Goal: Use online tool/utility: Utilize a website feature to perform a specific function

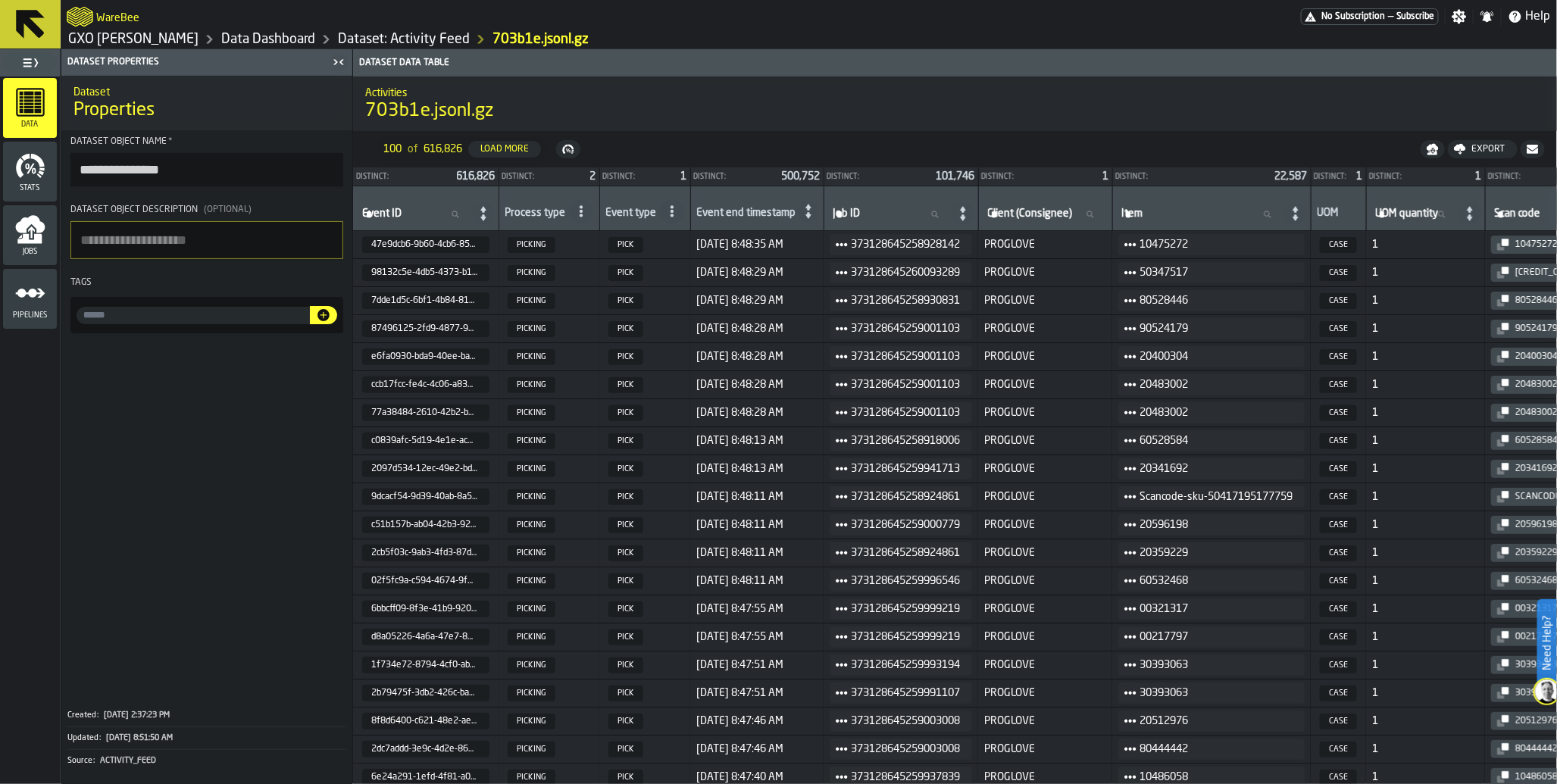
click at [108, 21] on h2 "WareBee" at bounding box center [117, 16] width 43 height 15
click at [109, 17] on h2 "WareBee" at bounding box center [117, 16] width 43 height 15
click at [75, 23] on icon "logo-header" at bounding box center [79, 17] width 26 height 21
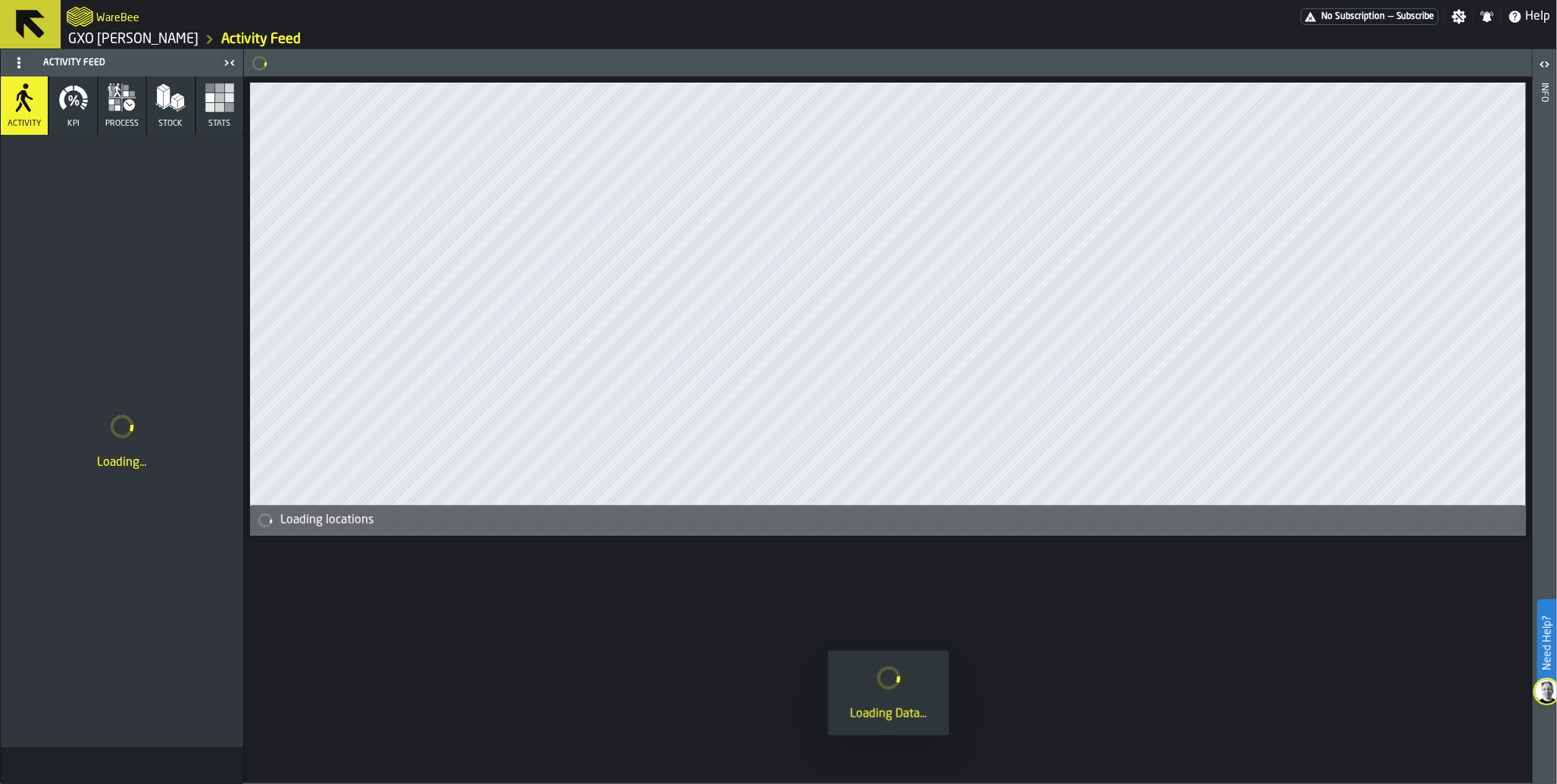
click at [1333, 19] on span "No Subscription" at bounding box center [1353, 16] width 63 height 10
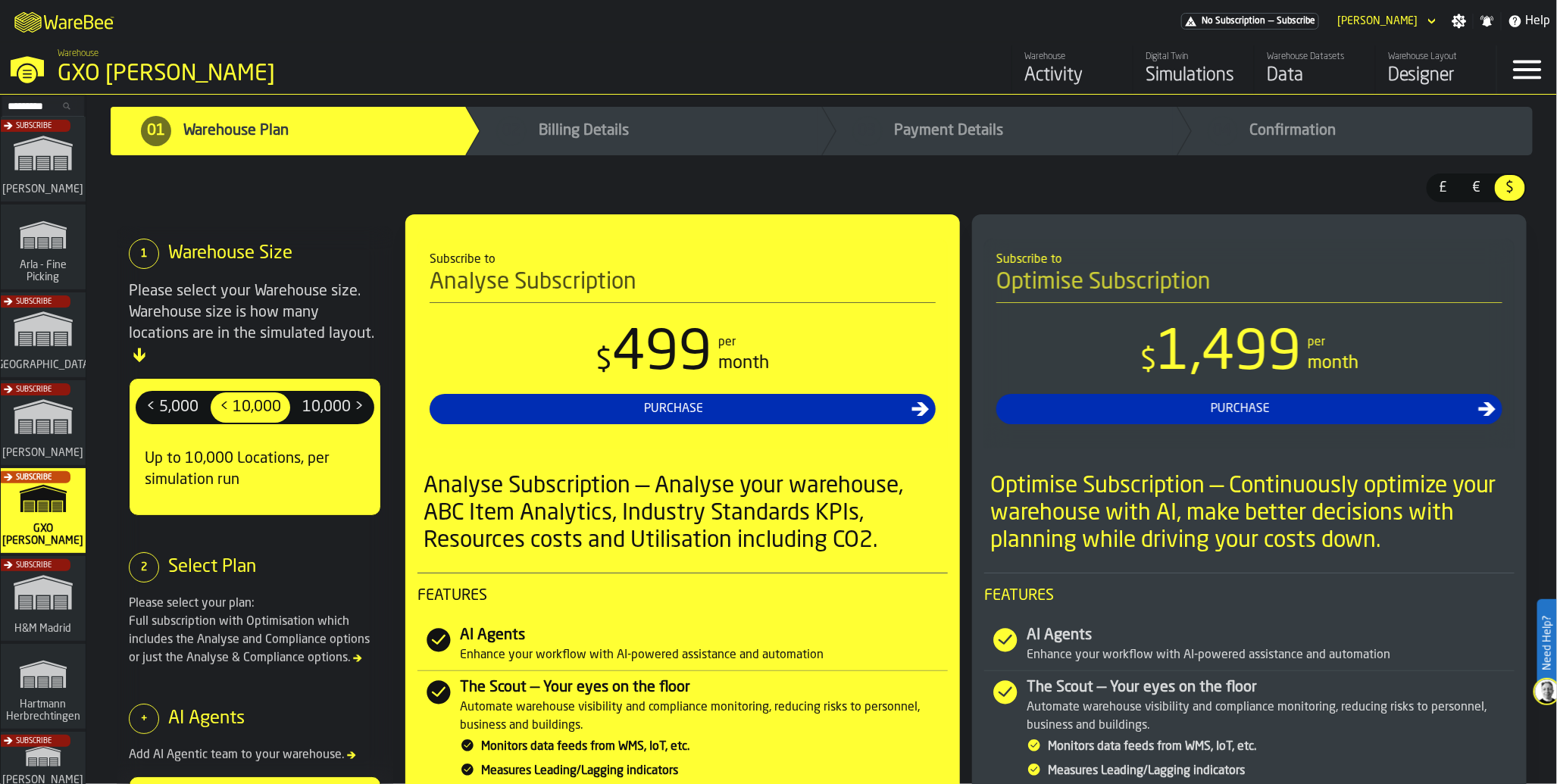
scroll to position [125, 0]
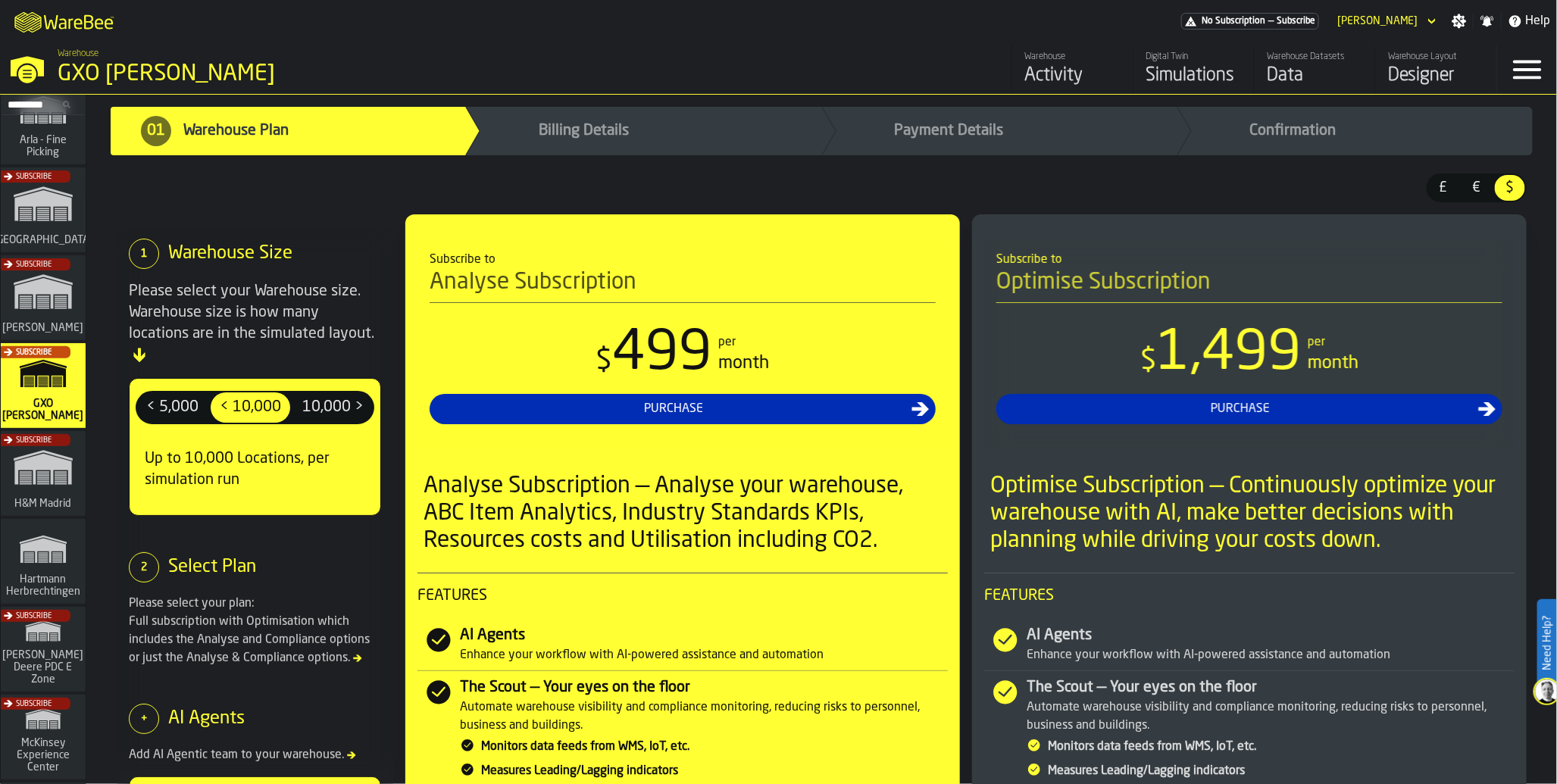
click at [41, 318] on div "Subscribe" at bounding box center [40, 302] width 85 height 88
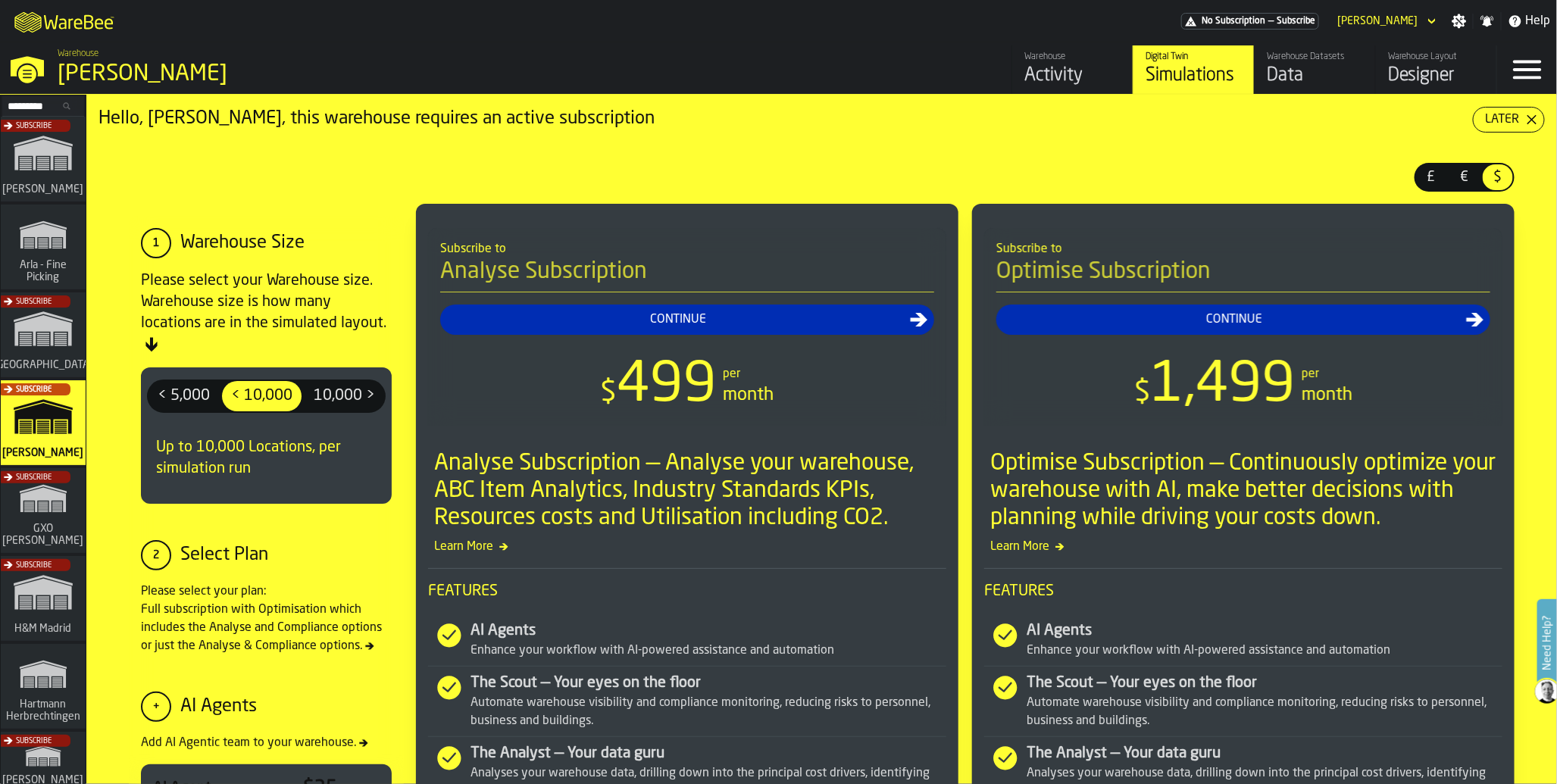
click at [1285, 72] on div "Data" at bounding box center [1314, 75] width 96 height 25
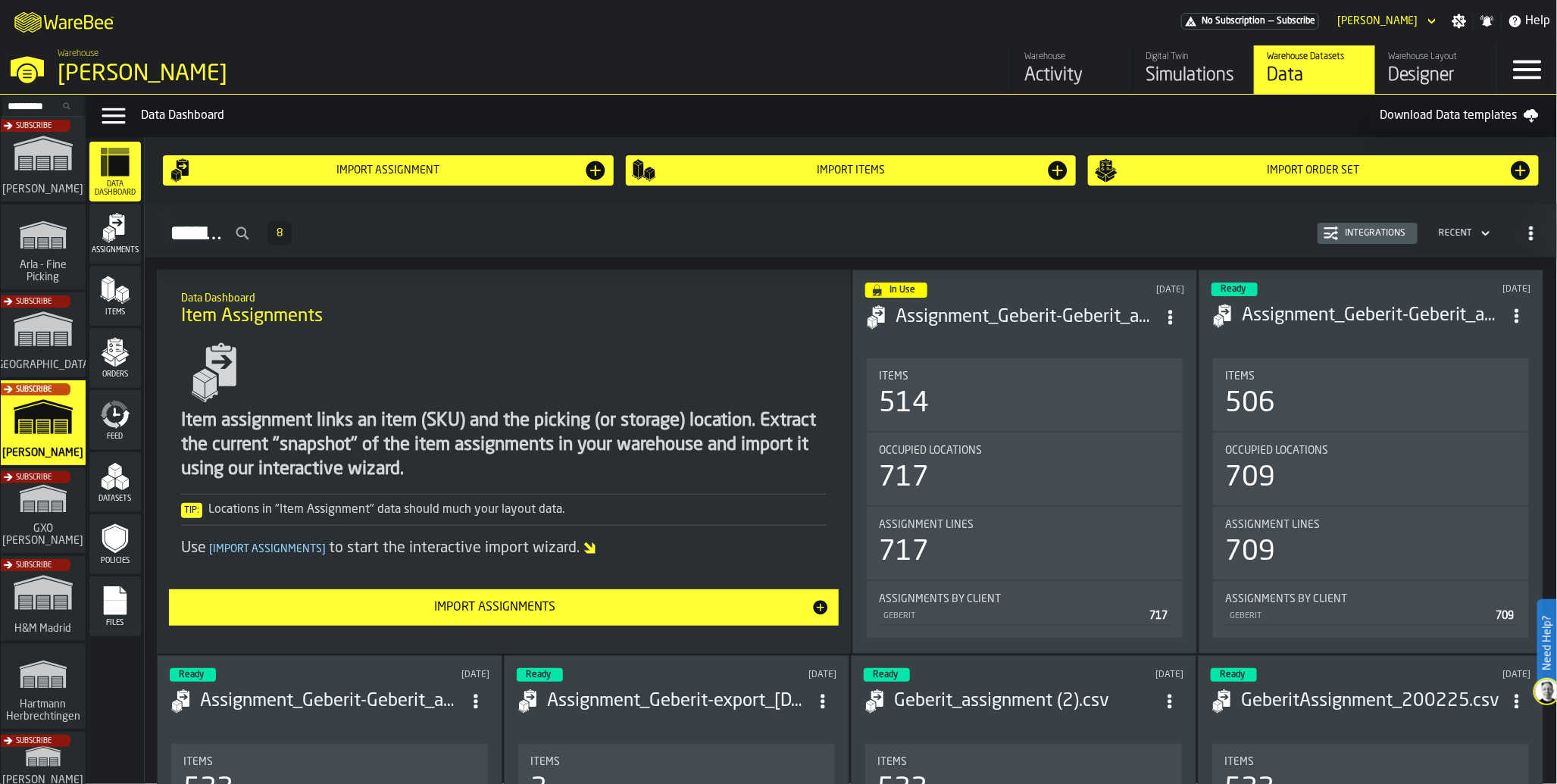
click at [110, 432] on span "Feed" at bounding box center [115, 436] width 52 height 9
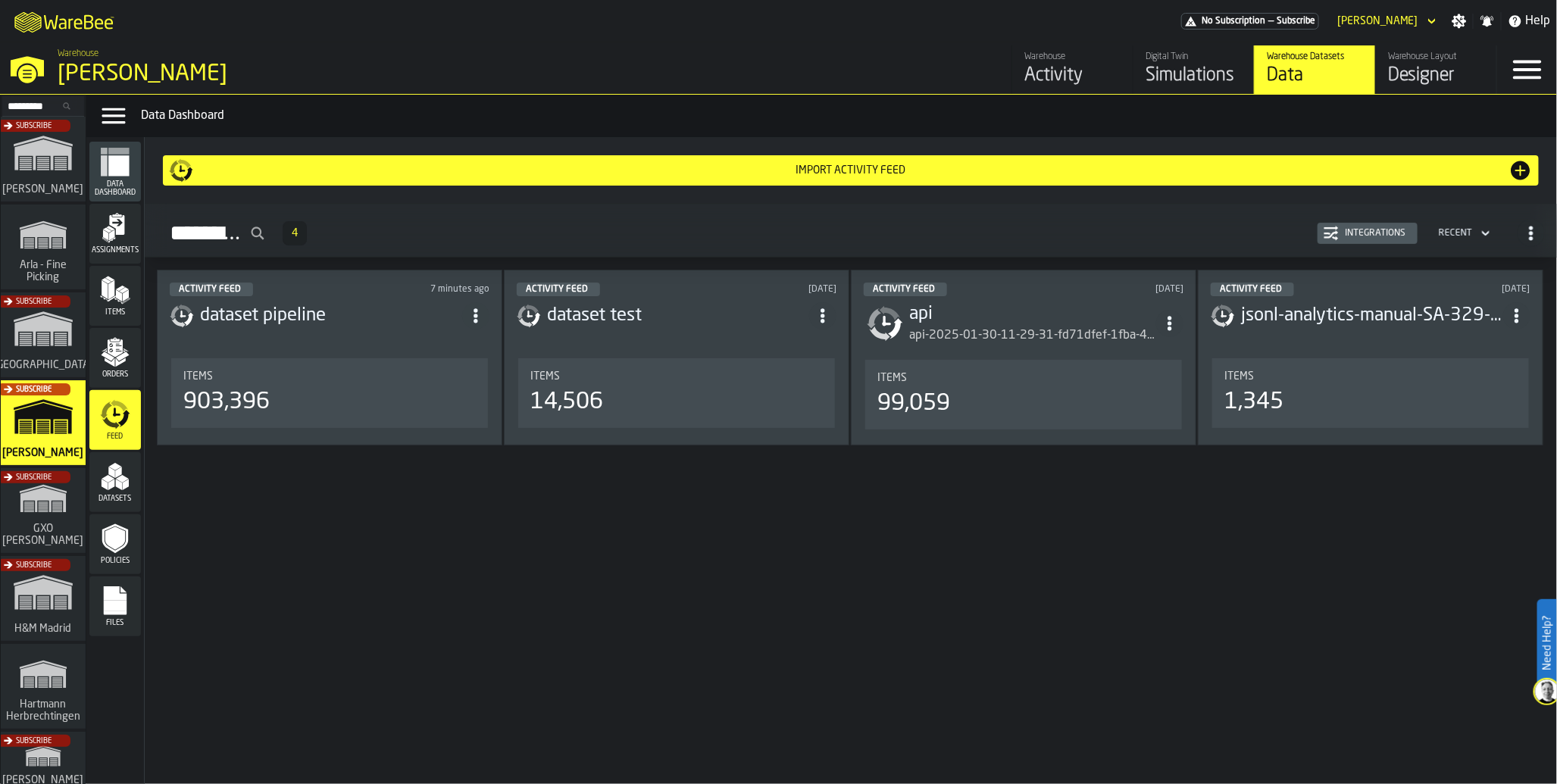
click at [221, 403] on div "903,396" at bounding box center [226, 402] width 86 height 27
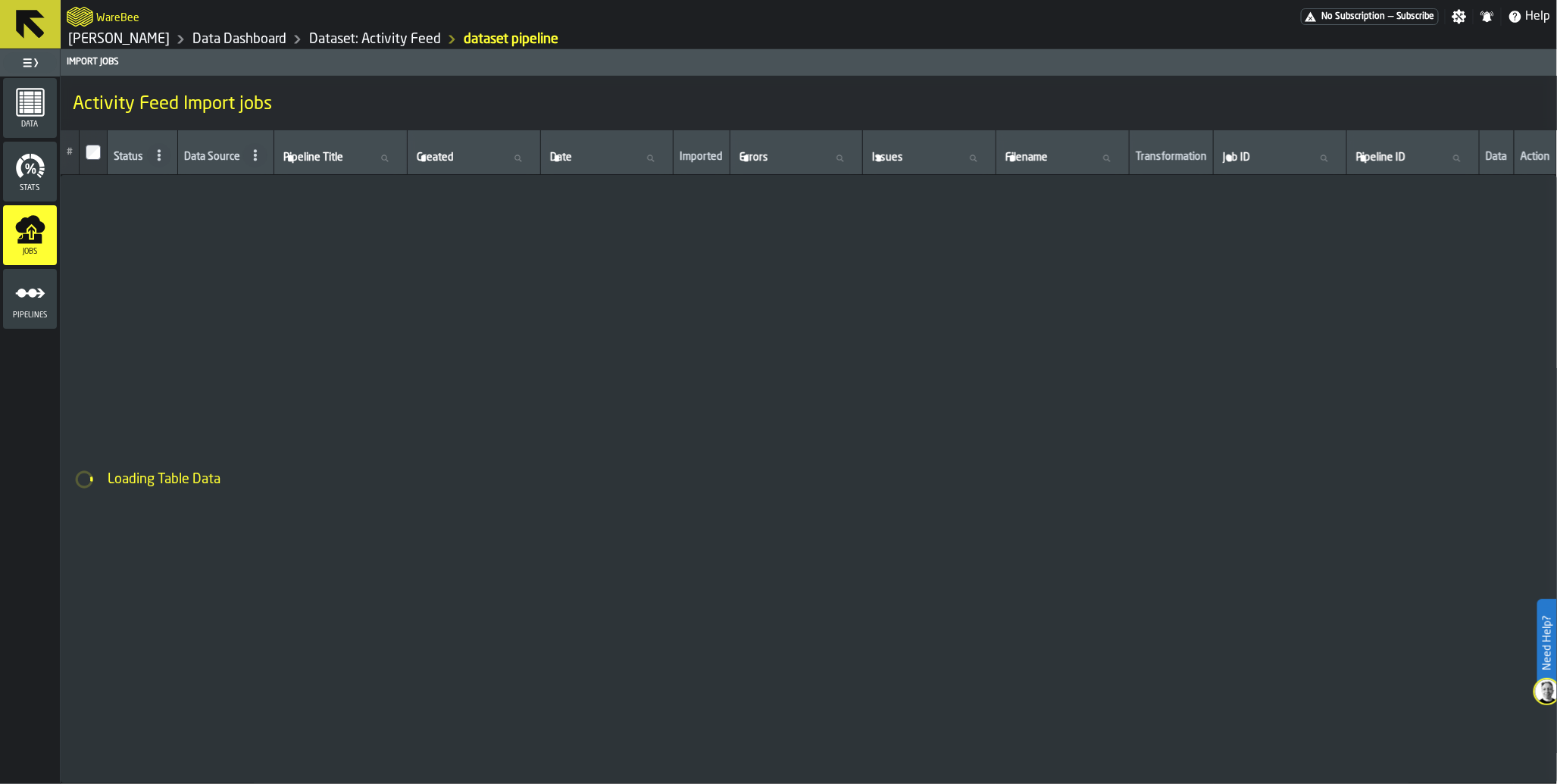
click at [31, 109] on rect "menu Data" at bounding box center [29, 110] width 10 height 4
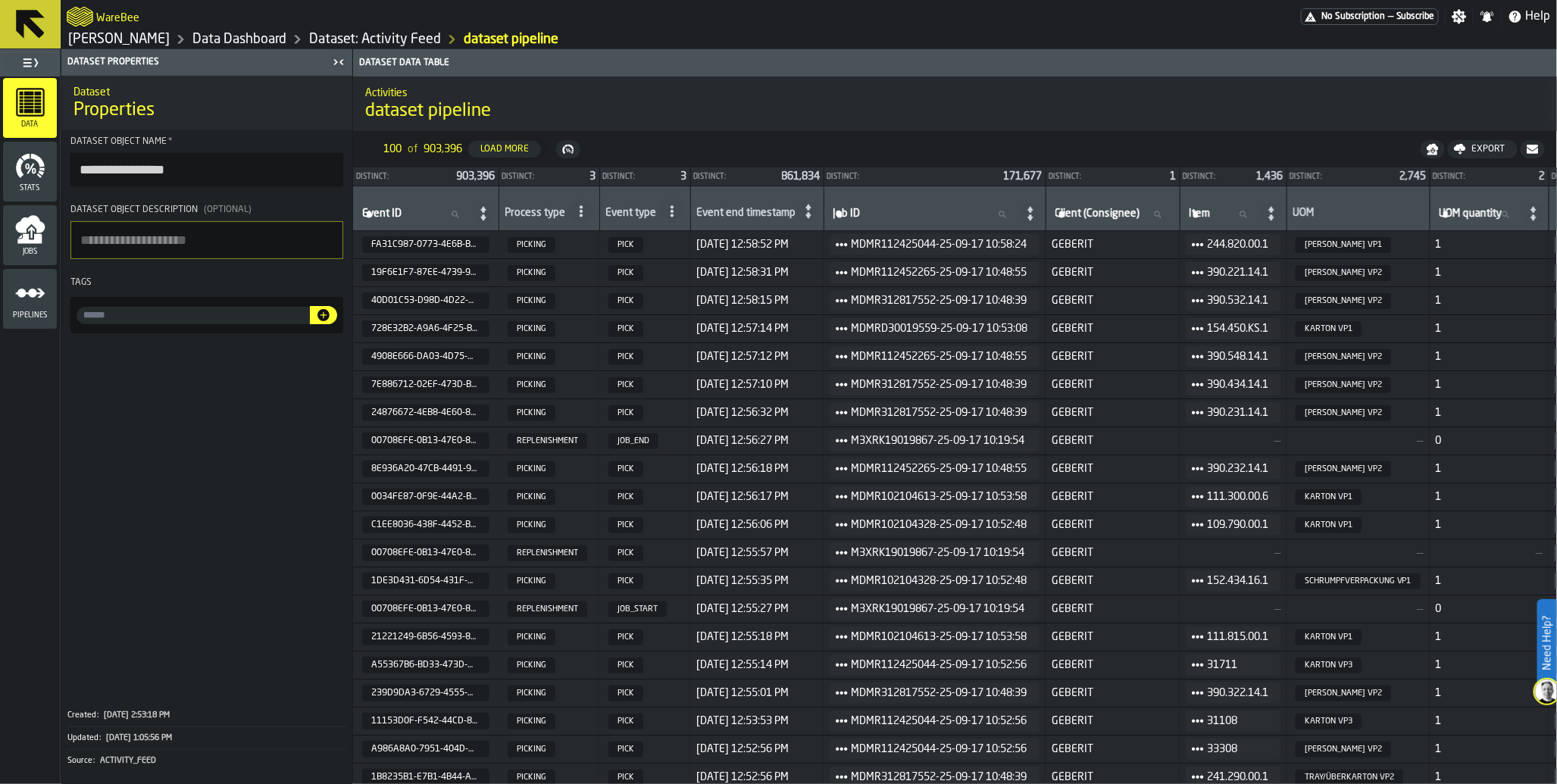
click at [35, 244] on icon "menu Jobs" at bounding box center [30, 229] width 30 height 30
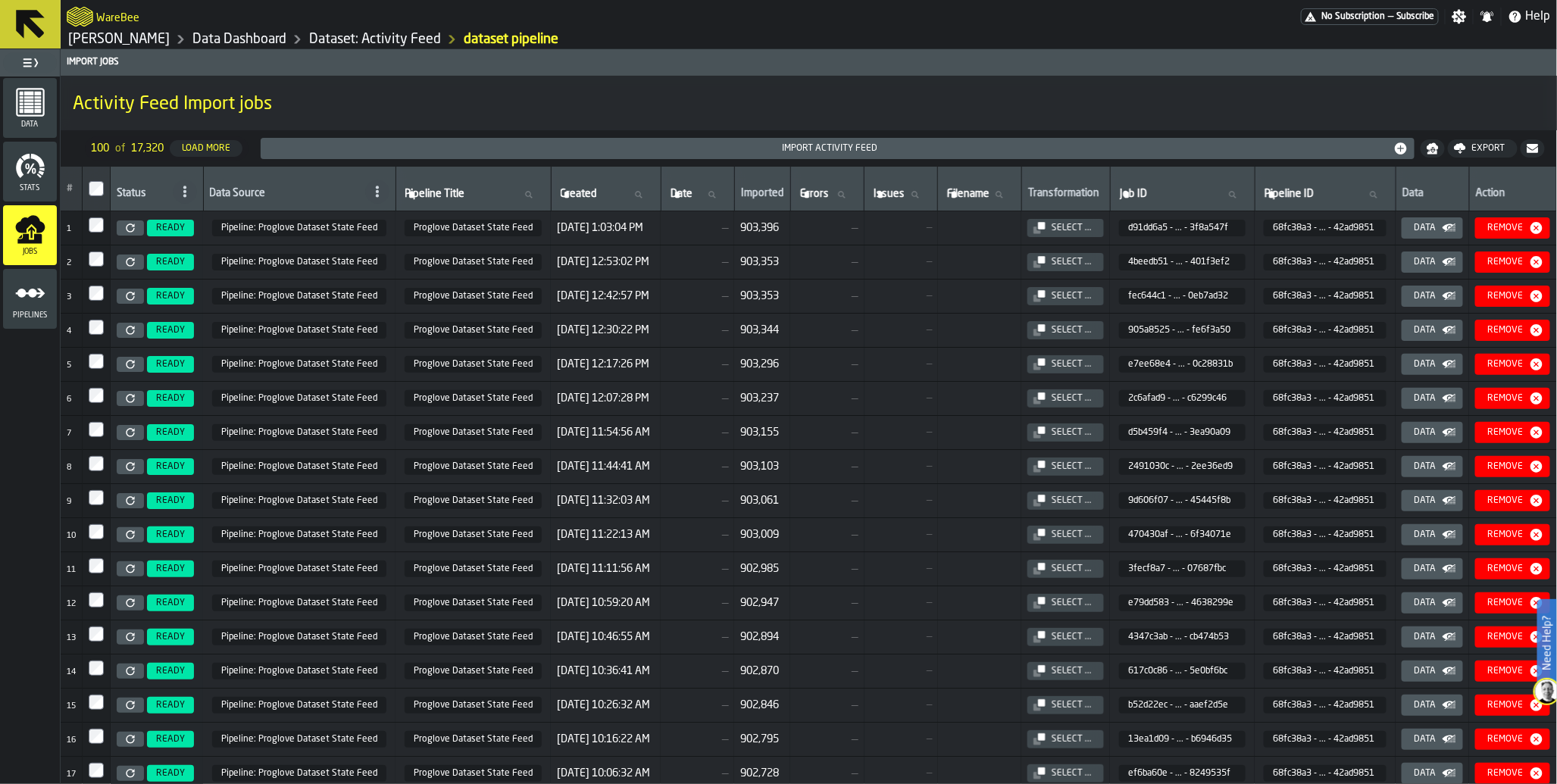
click at [131, 238] on td "READY" at bounding box center [156, 228] width 93 height 34
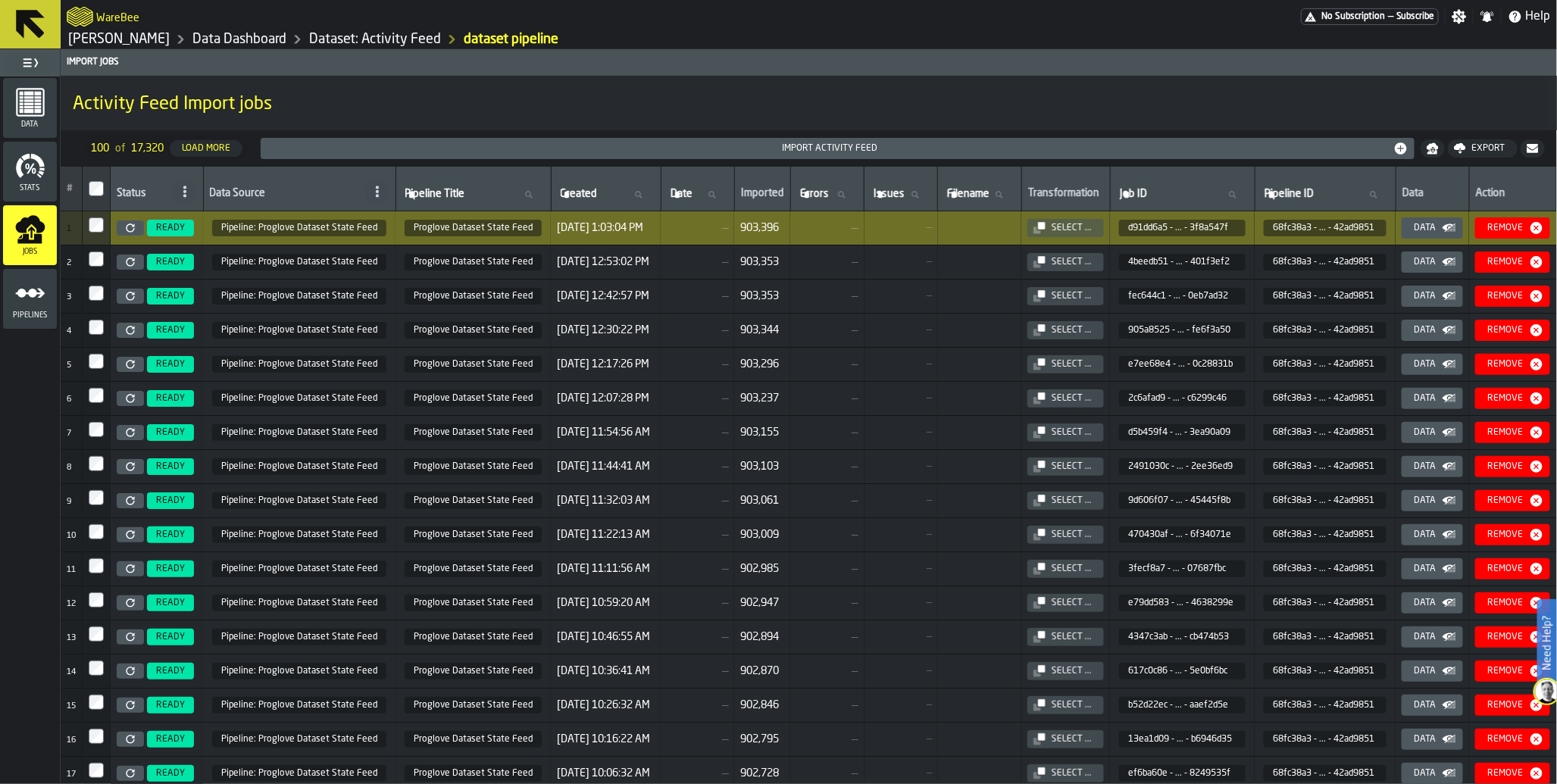
click at [132, 228] on icon at bounding box center [129, 228] width 9 height 9
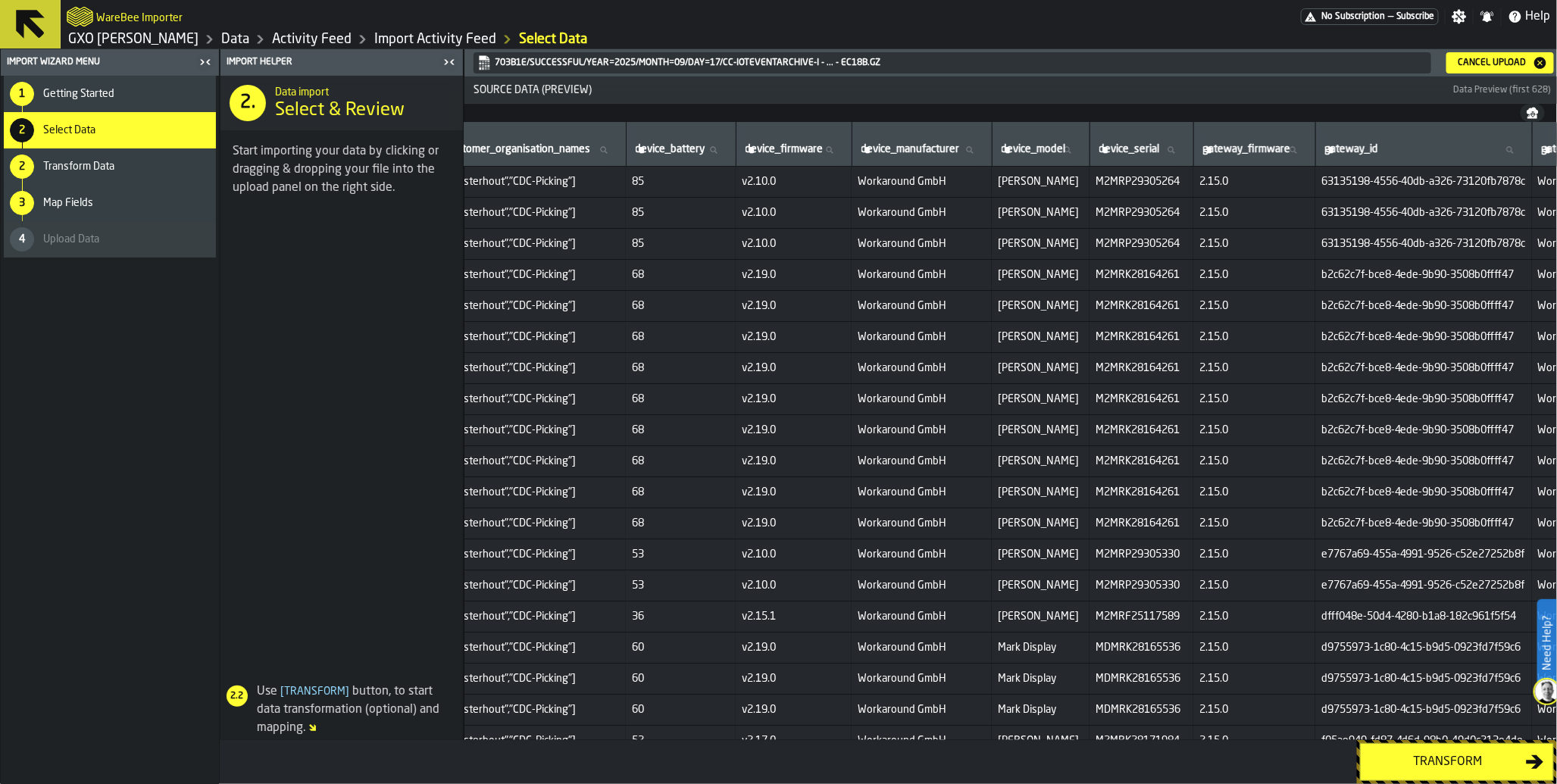
scroll to position [0, 2760]
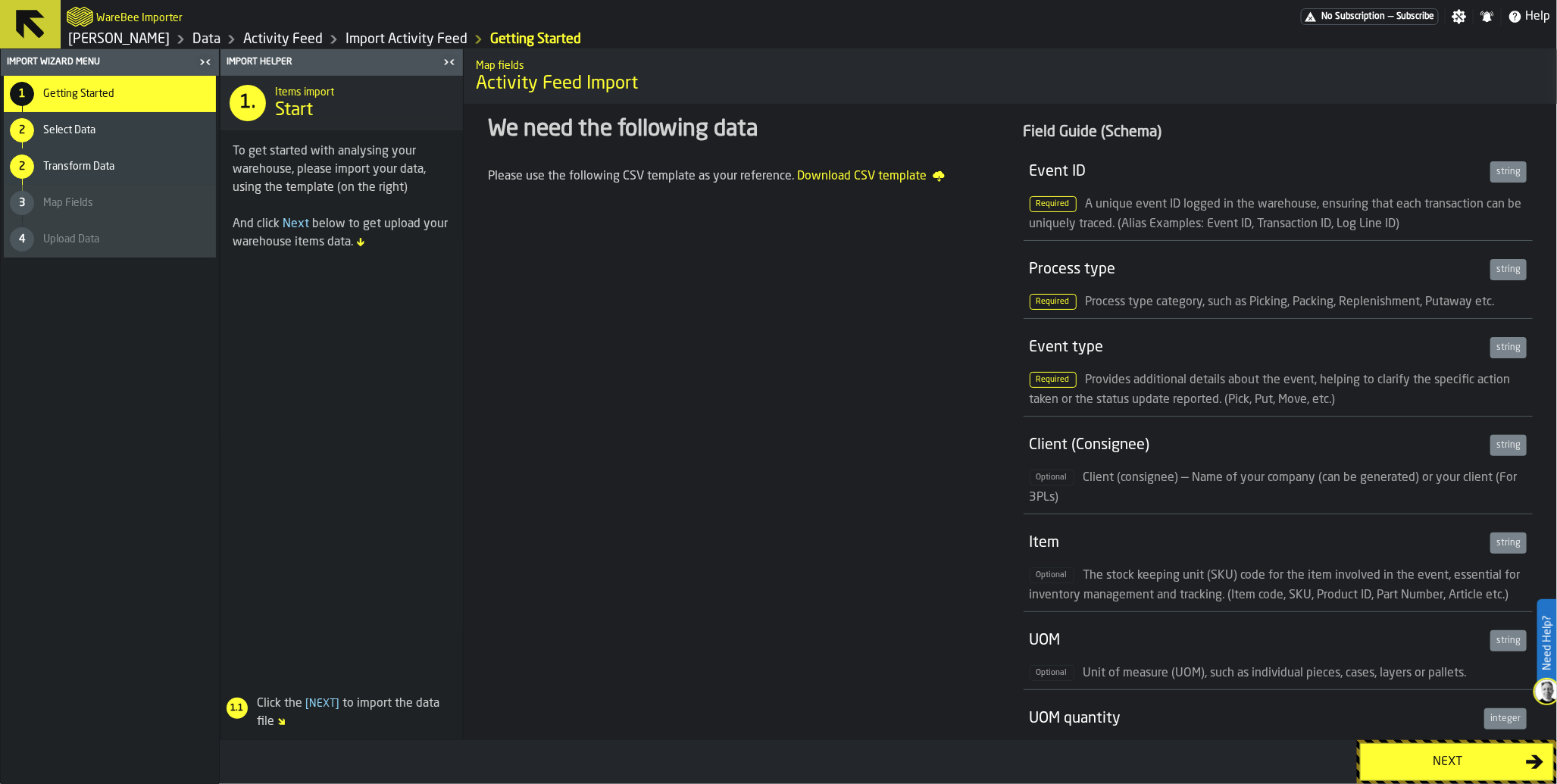
click at [1440, 768] on div "Next" at bounding box center [1447, 762] width 156 height 18
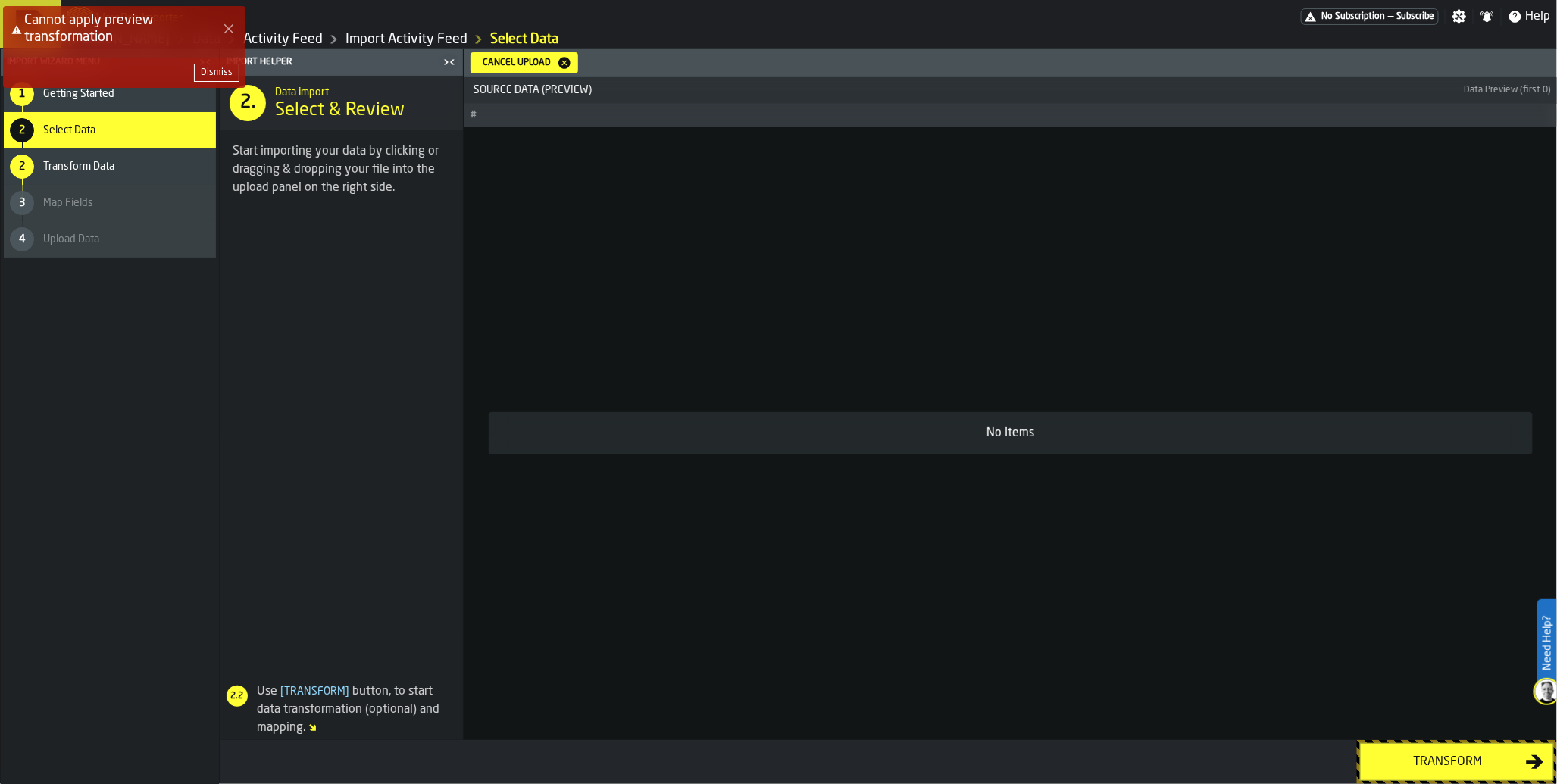
click at [1438, 759] on div "Transform" at bounding box center [1447, 762] width 156 height 18
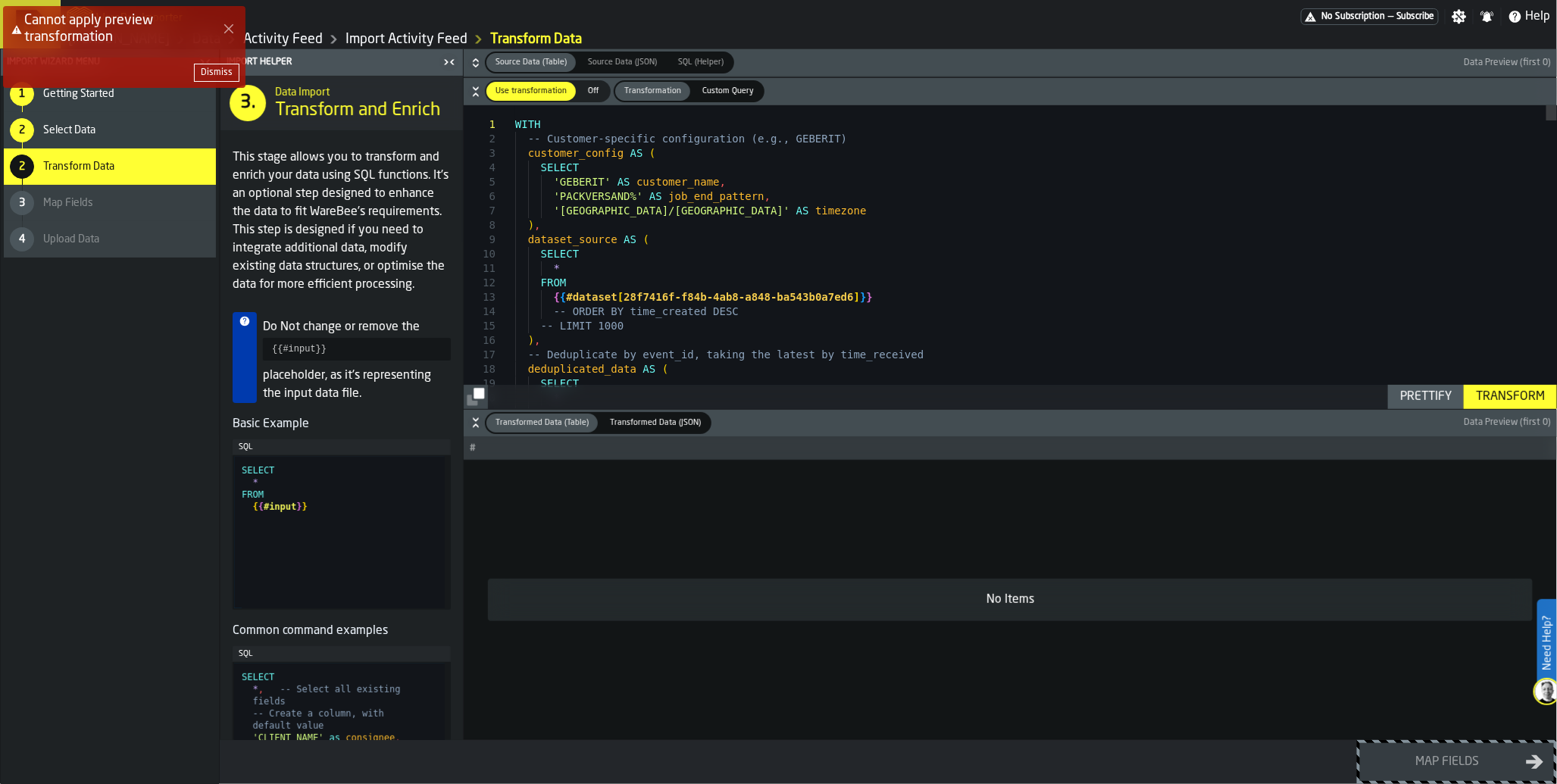
click at [1510, 398] on div "Transform" at bounding box center [1510, 397] width 81 height 18
drag, startPoint x: 883, startPoint y: 299, endPoint x: 698, endPoint y: 297, distance: 185.0
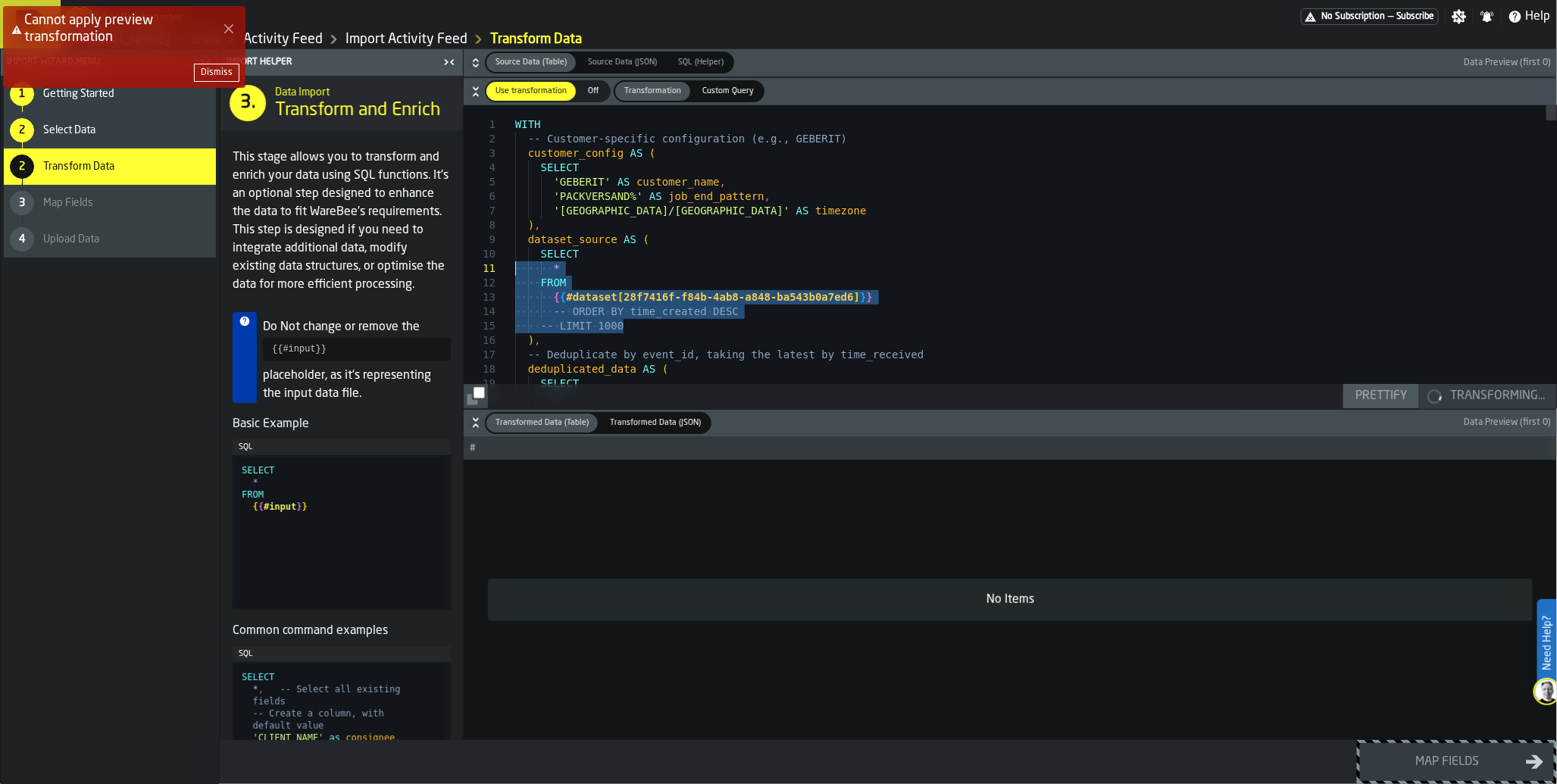
type textarea "**********"
drag, startPoint x: 657, startPoint y: 320, endPoint x: 467, endPoint y: 259, distance: 199.6
click at [721, 92] on div "Cannot apply preview transformation Dismiss" at bounding box center [782, 53] width 1557 height 100
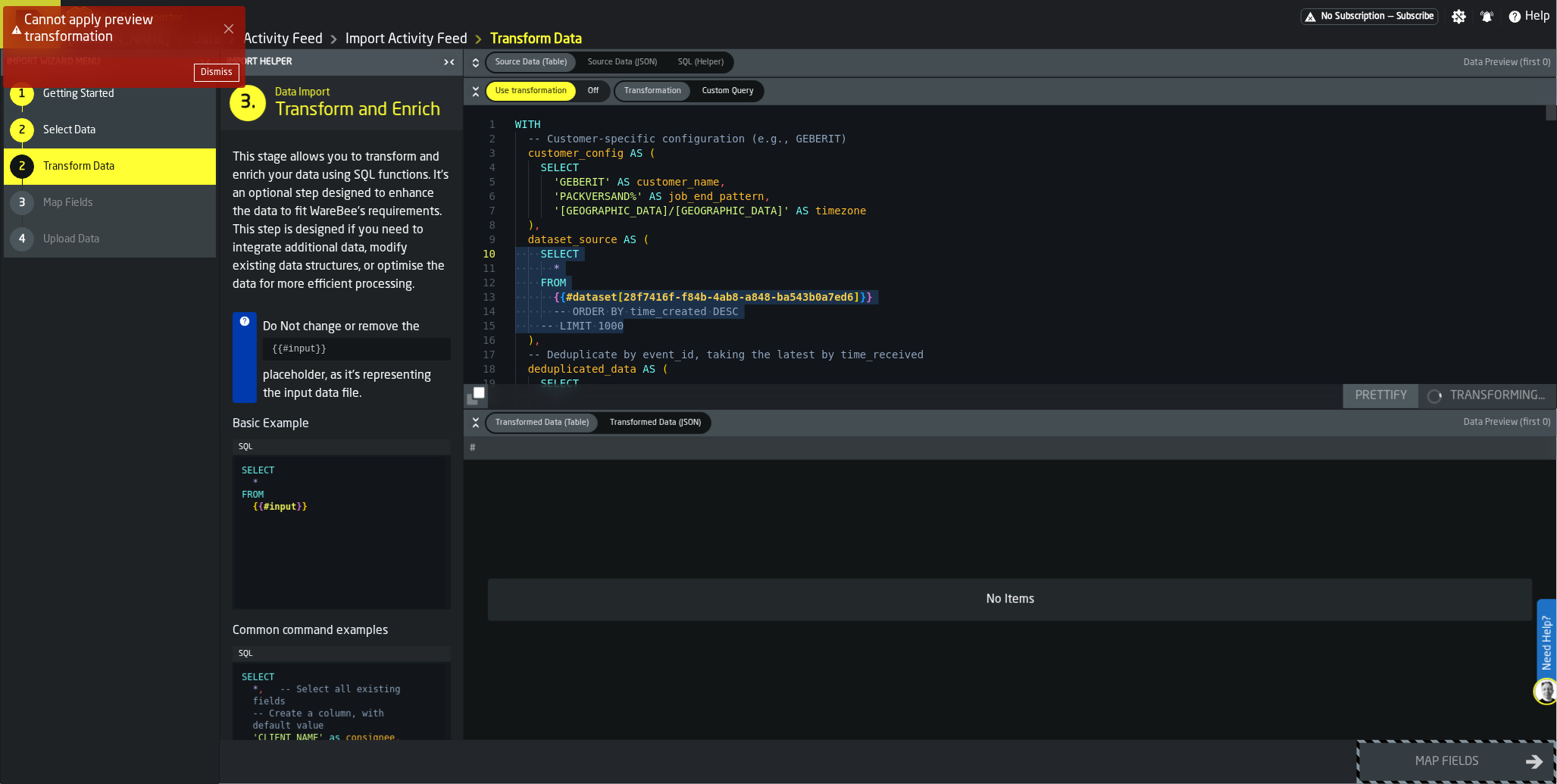
click at [731, 91] on div "Cannot apply preview transformation Dismiss" at bounding box center [782, 53] width 1557 height 100
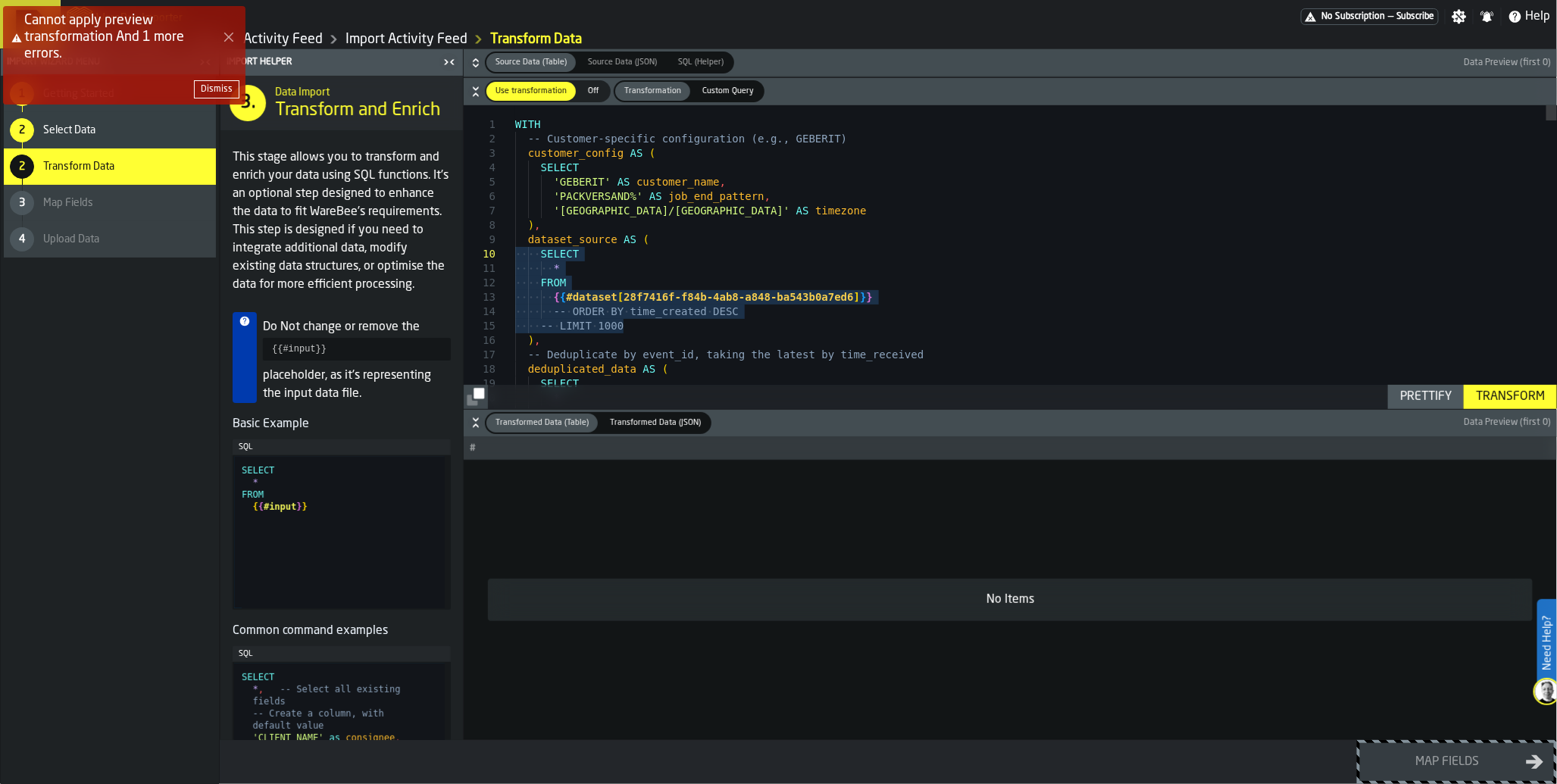
click at [729, 93] on div "Cannot apply preview transformation And 1 more errors. Dismiss" at bounding box center [782, 61] width 1557 height 117
click at [225, 37] on icon "Close Error" at bounding box center [229, 37] width 12 height 12
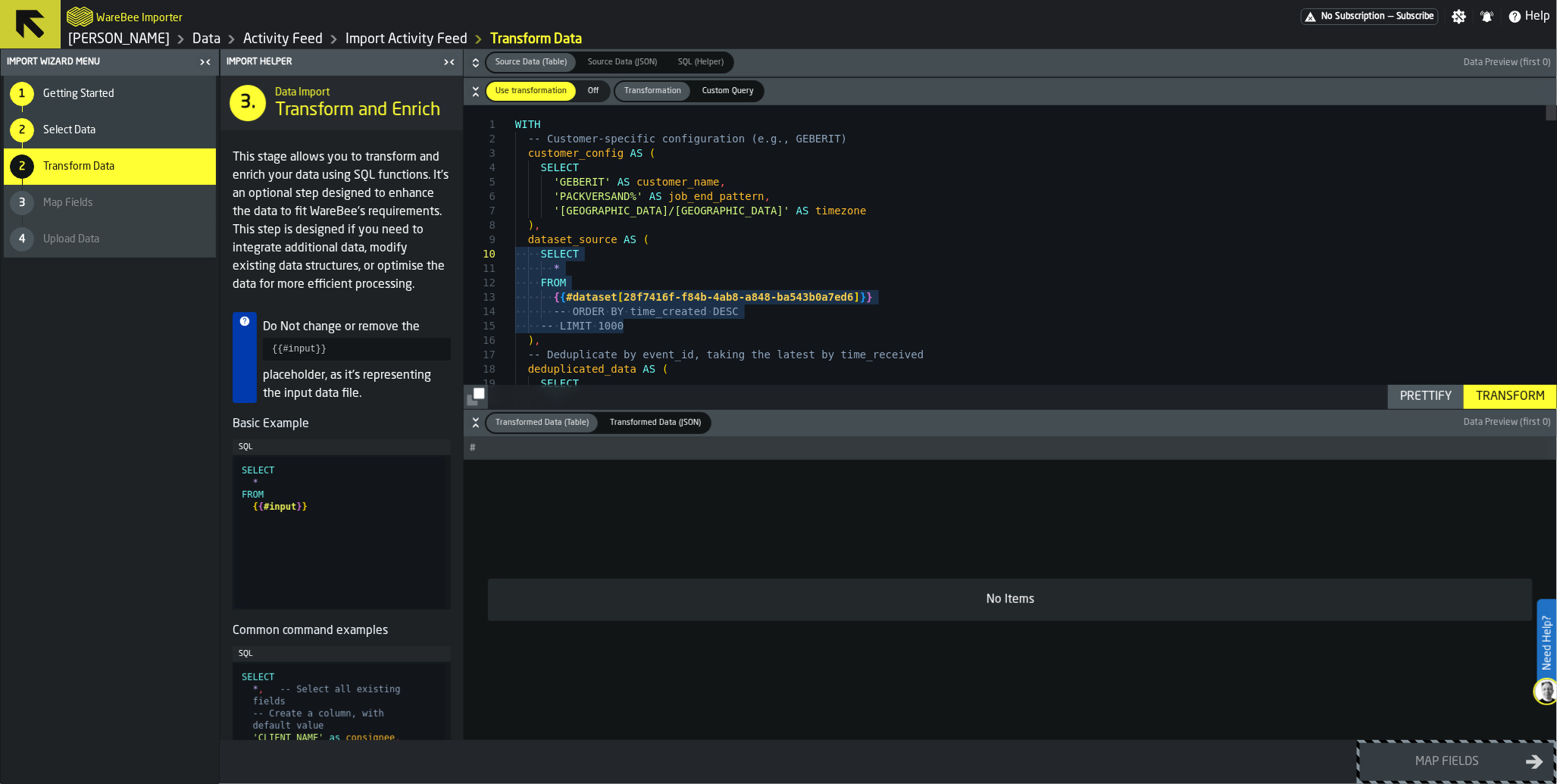
click at [715, 96] on span "Custom Query" at bounding box center [728, 91] width 63 height 13
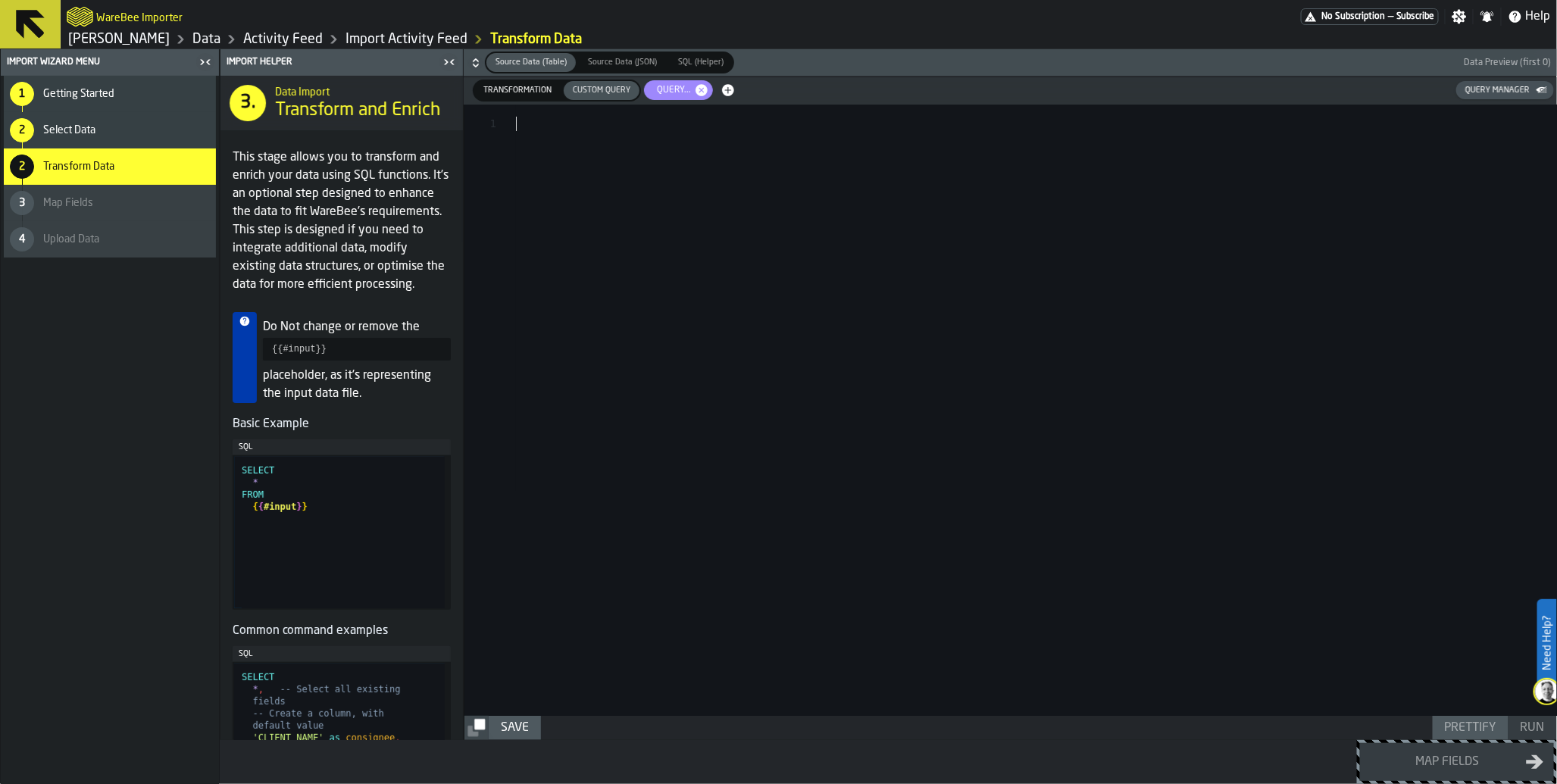
click at [818, 167] on div at bounding box center [1036, 410] width 1041 height 611
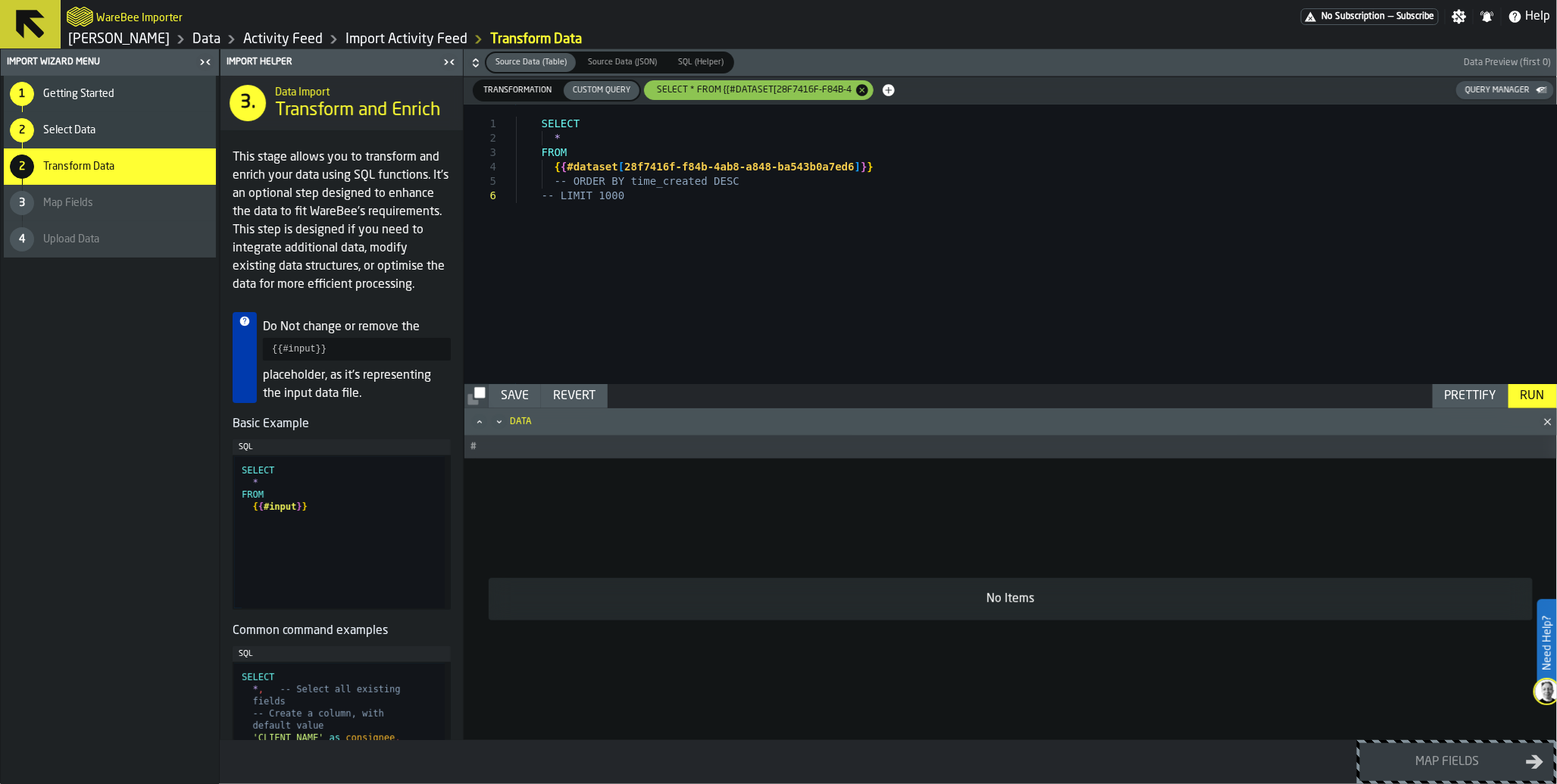
click at [1523, 399] on div "Run" at bounding box center [1532, 396] width 37 height 18
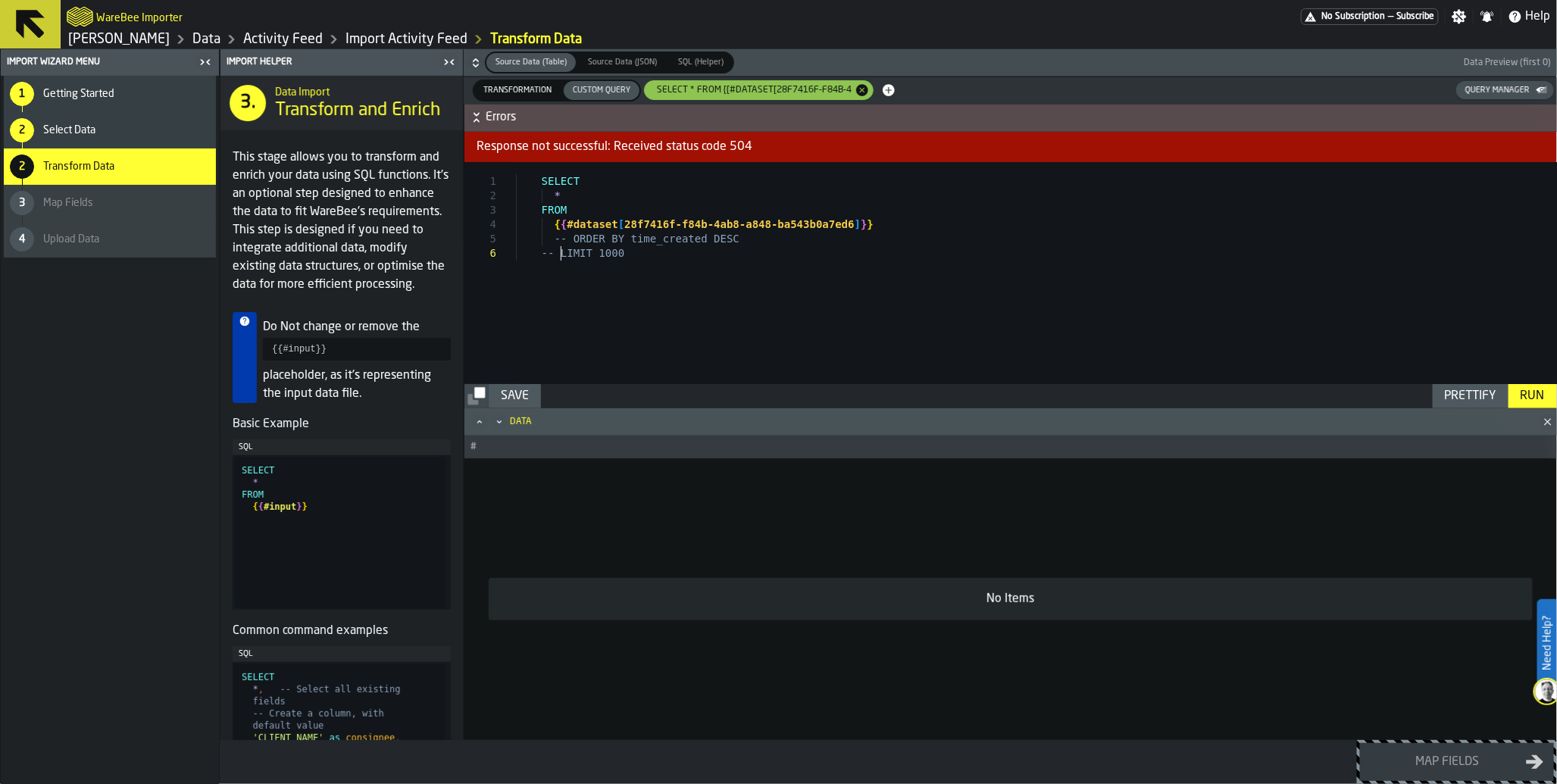
click at [563, 252] on div "SELECT * FROM { { #dataset [ 28f7416f-f84b-4ab8-a848-ba543b0a7ed6 ] } } -- ORDE…" at bounding box center [1036, 273] width 1041 height 222
type textarea "**********"
click at [1543, 394] on div "Run" at bounding box center [1532, 396] width 37 height 18
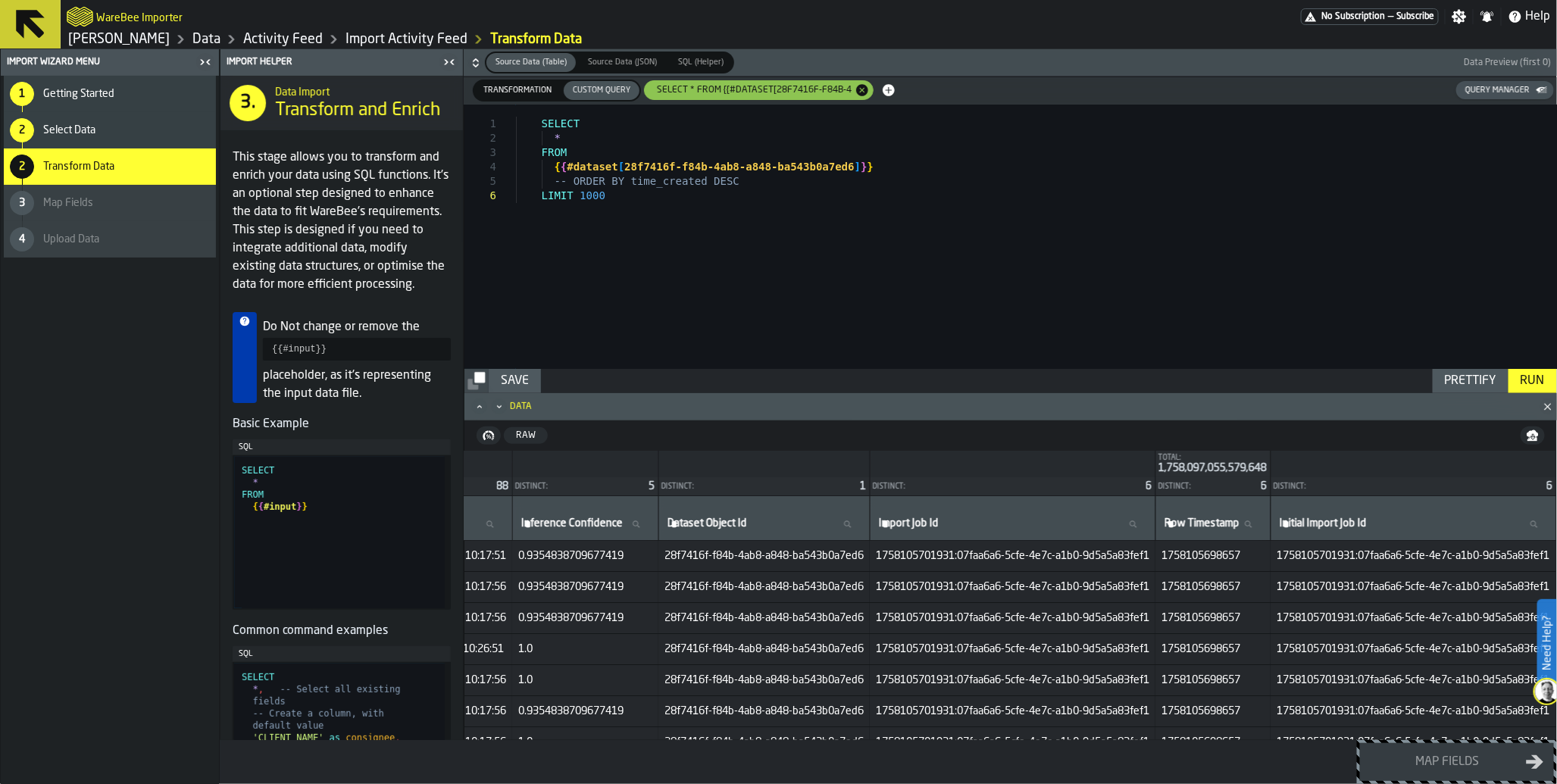
scroll to position [0, 9329]
